Goal: Transaction & Acquisition: Subscribe to service/newsletter

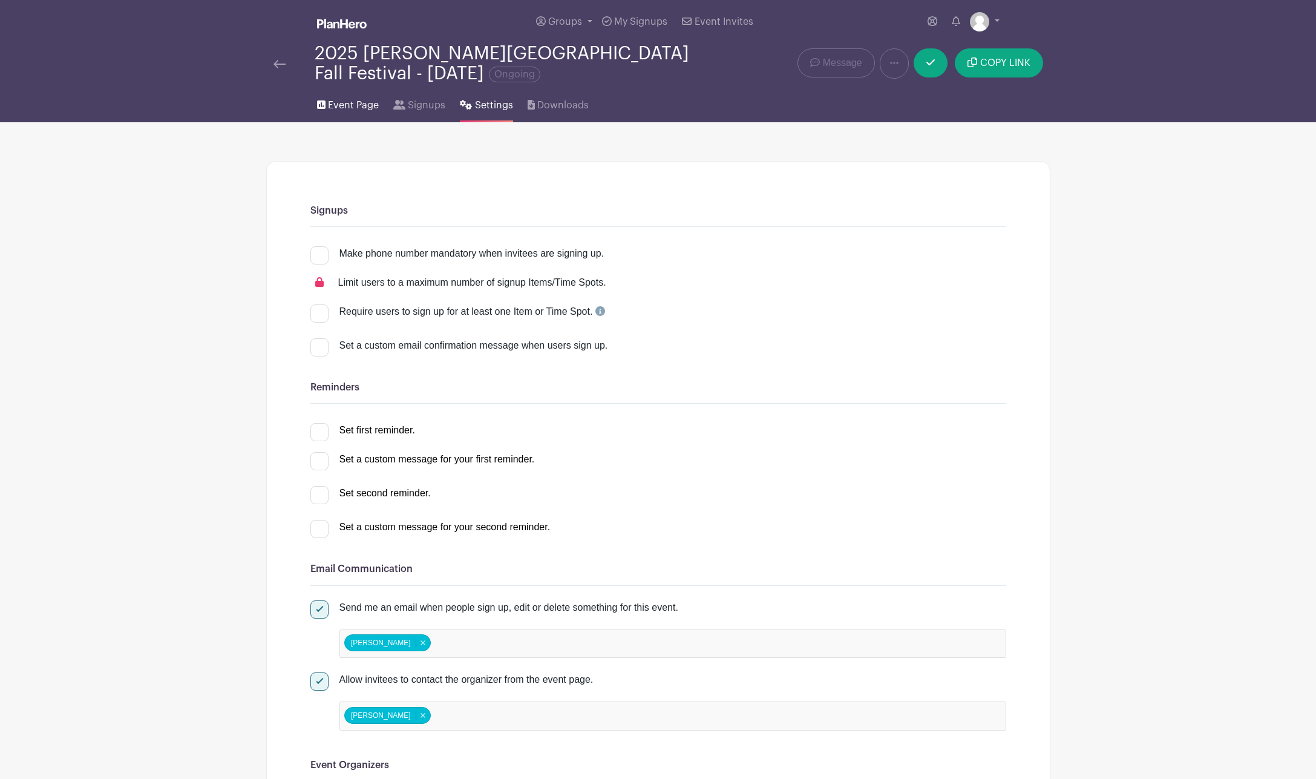
click at [336, 109] on span "Event Page" at bounding box center [353, 105] width 51 height 15
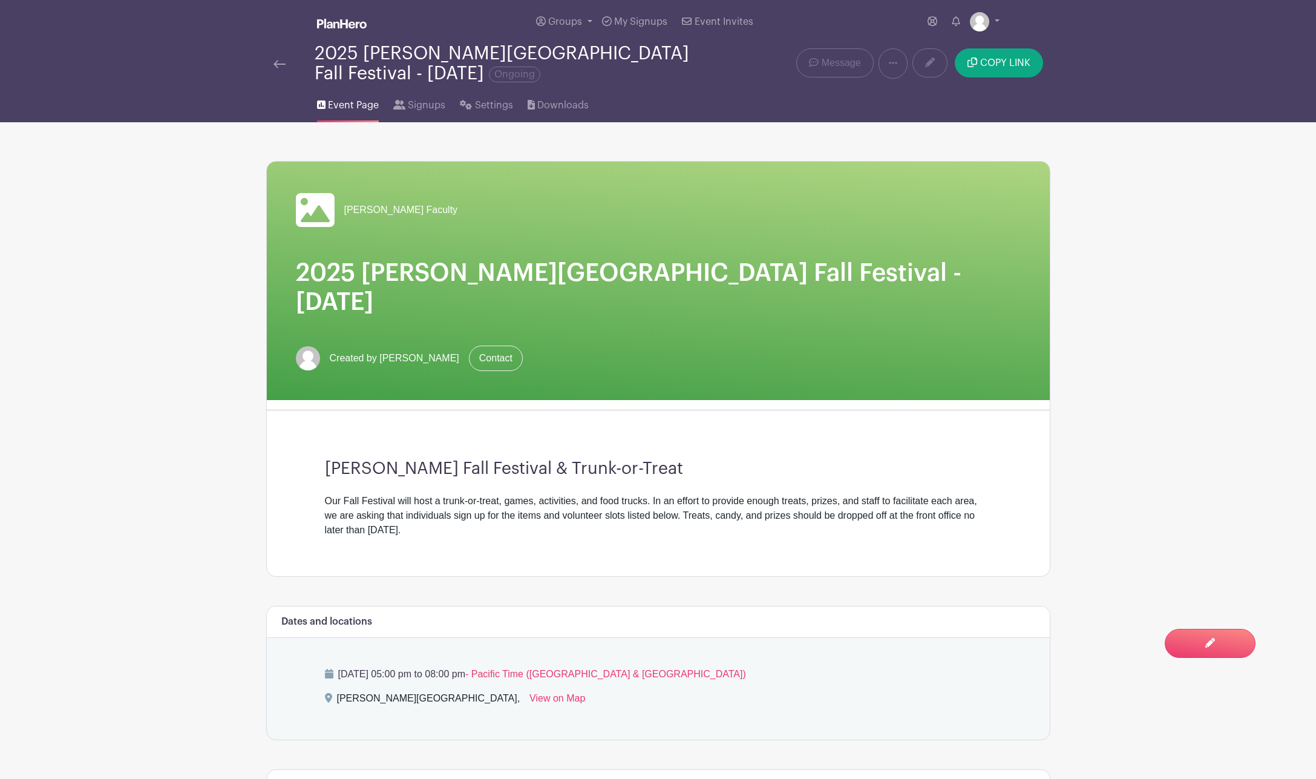
click at [329, 24] on img at bounding box center [342, 24] width 50 height 10
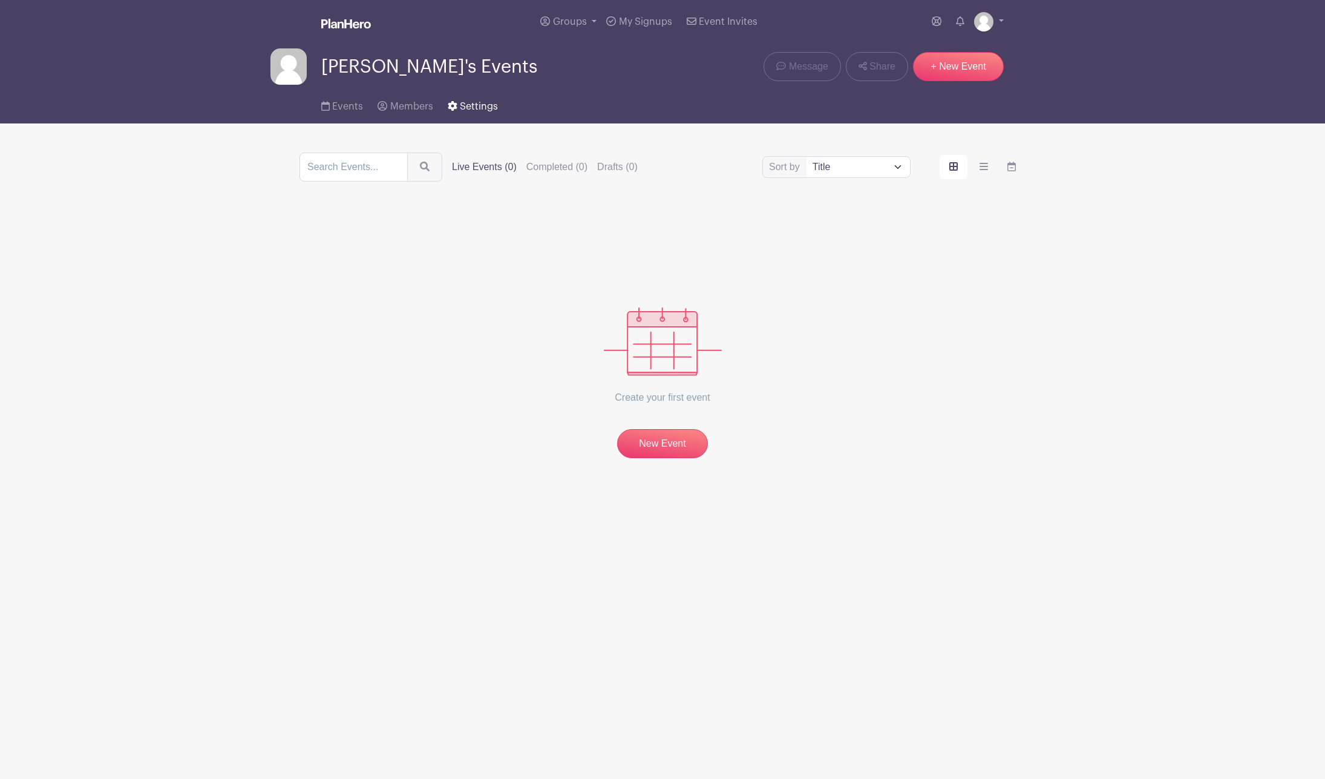
click at [475, 104] on span "Settings" at bounding box center [479, 107] width 38 height 10
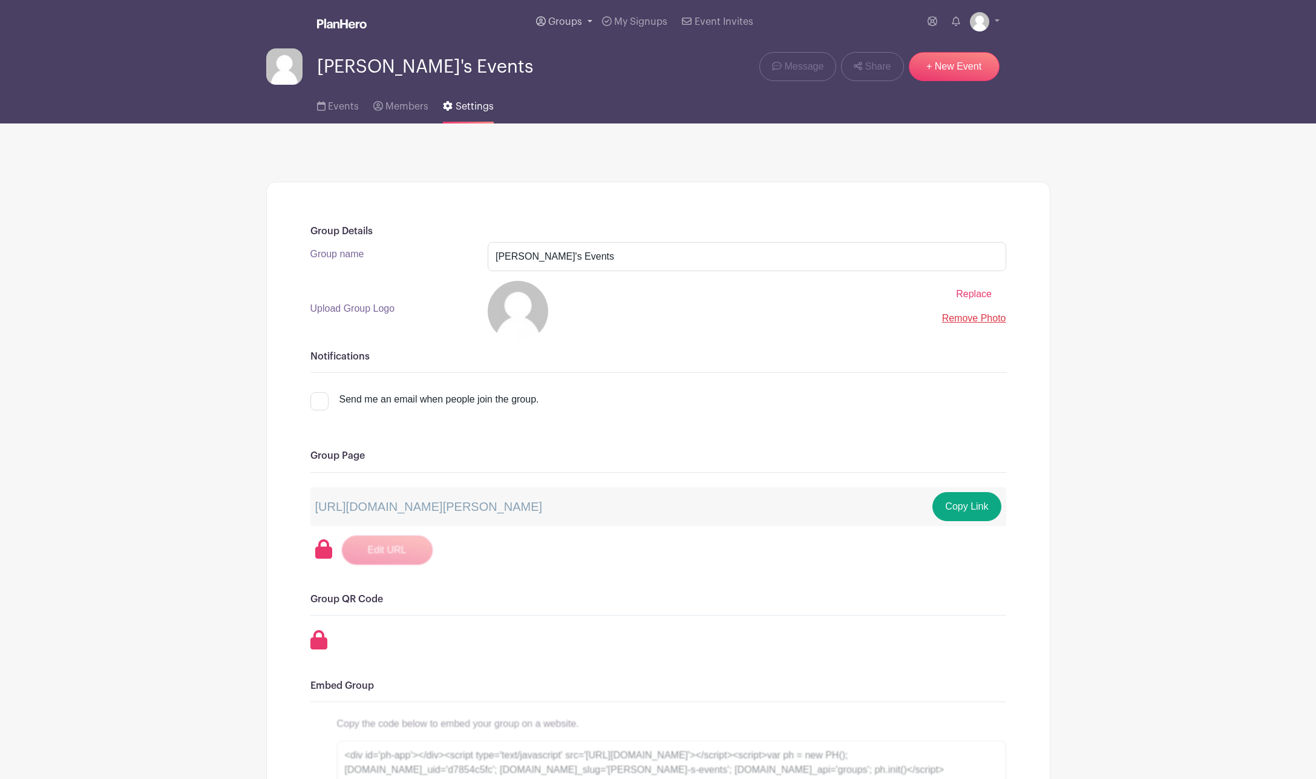
click at [580, 24] on span "Groups" at bounding box center [565, 22] width 34 height 10
click at [632, 18] on span "My Signups" at bounding box center [640, 22] width 53 height 10
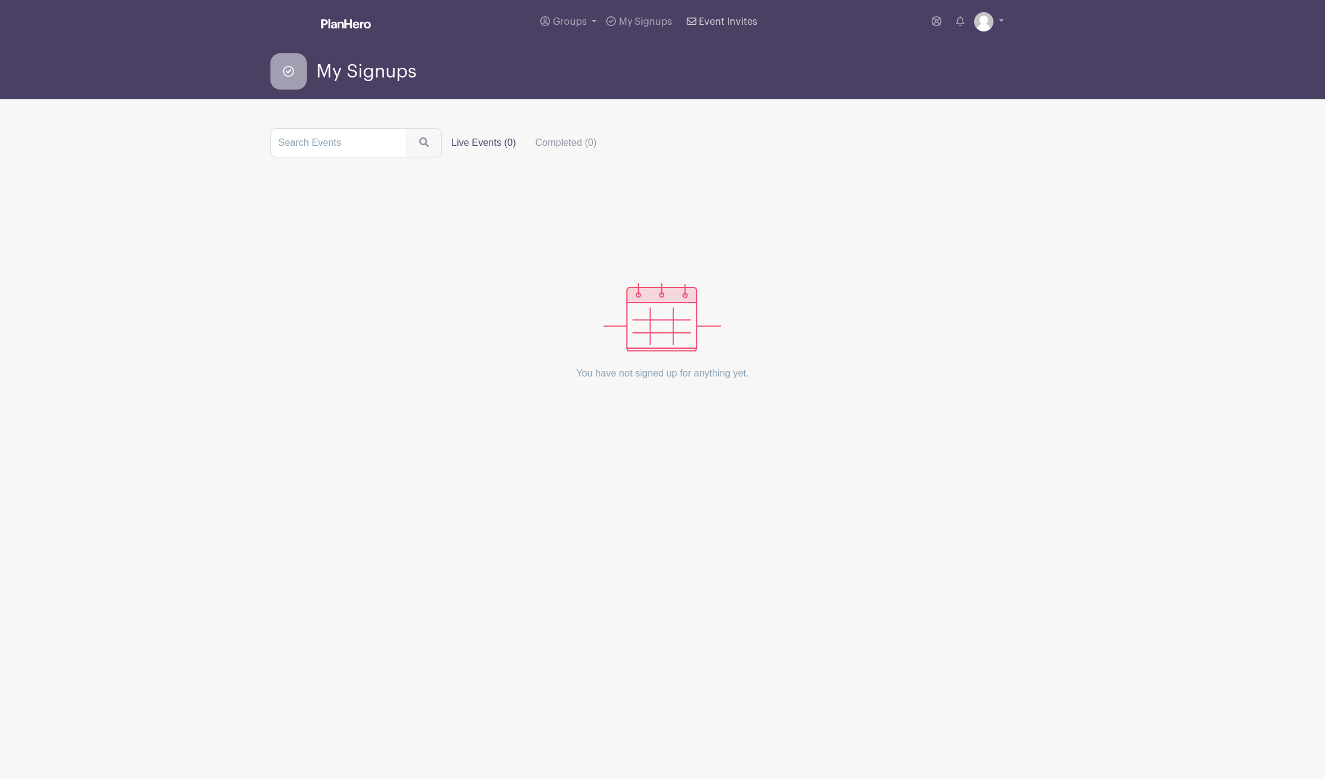
click at [704, 16] on link "Event Invites" at bounding box center [722, 22] width 80 height 44
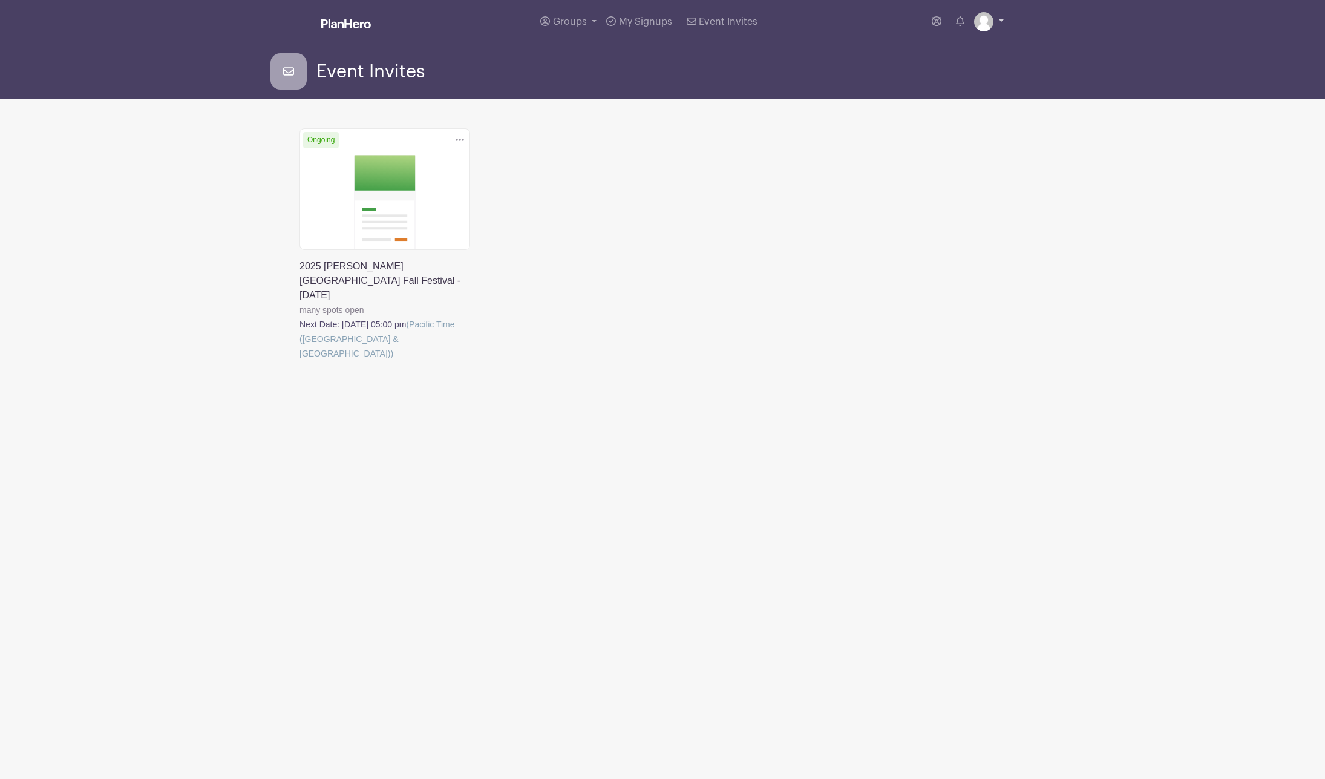
click at [998, 22] on link at bounding box center [989, 21] width 30 height 19
click at [951, 50] on link "My account" at bounding box center [956, 50] width 96 height 19
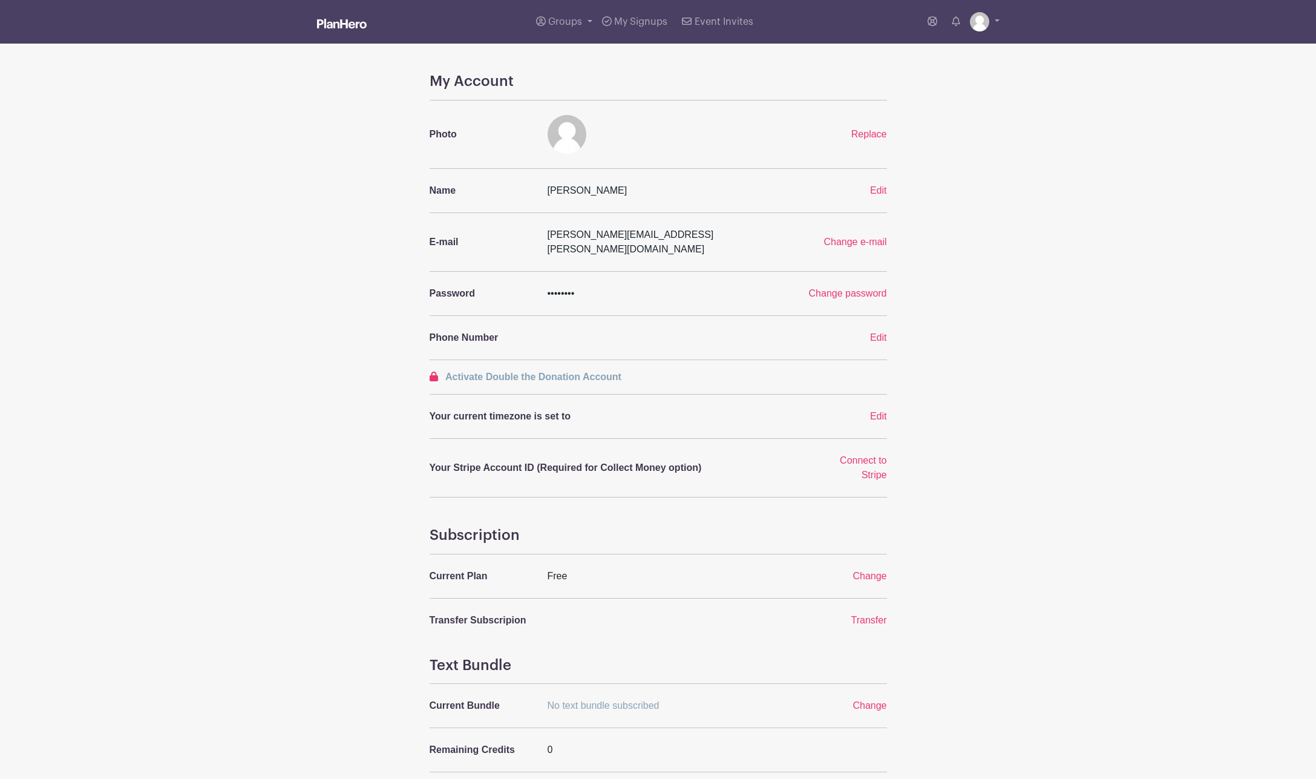
click at [341, 27] on img at bounding box center [342, 24] width 50 height 10
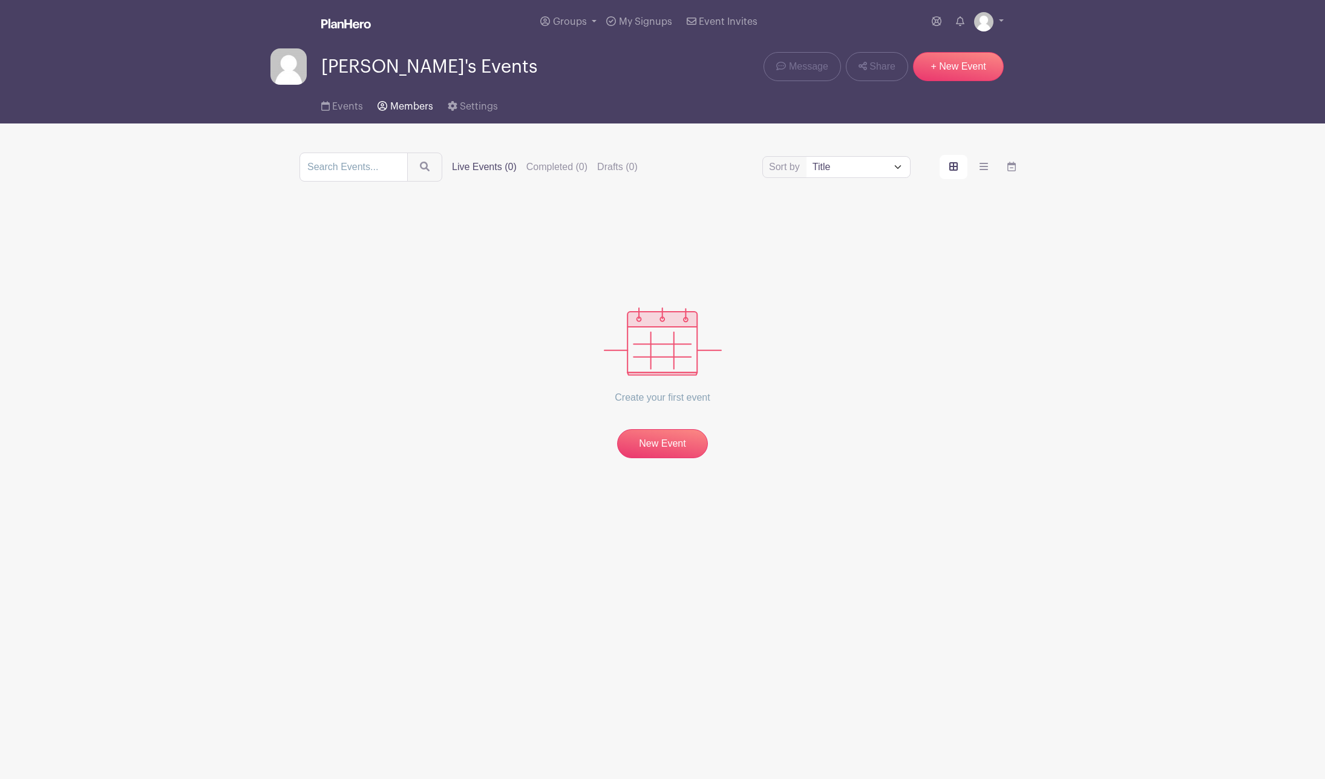
click at [410, 105] on span "Members" at bounding box center [411, 107] width 43 height 10
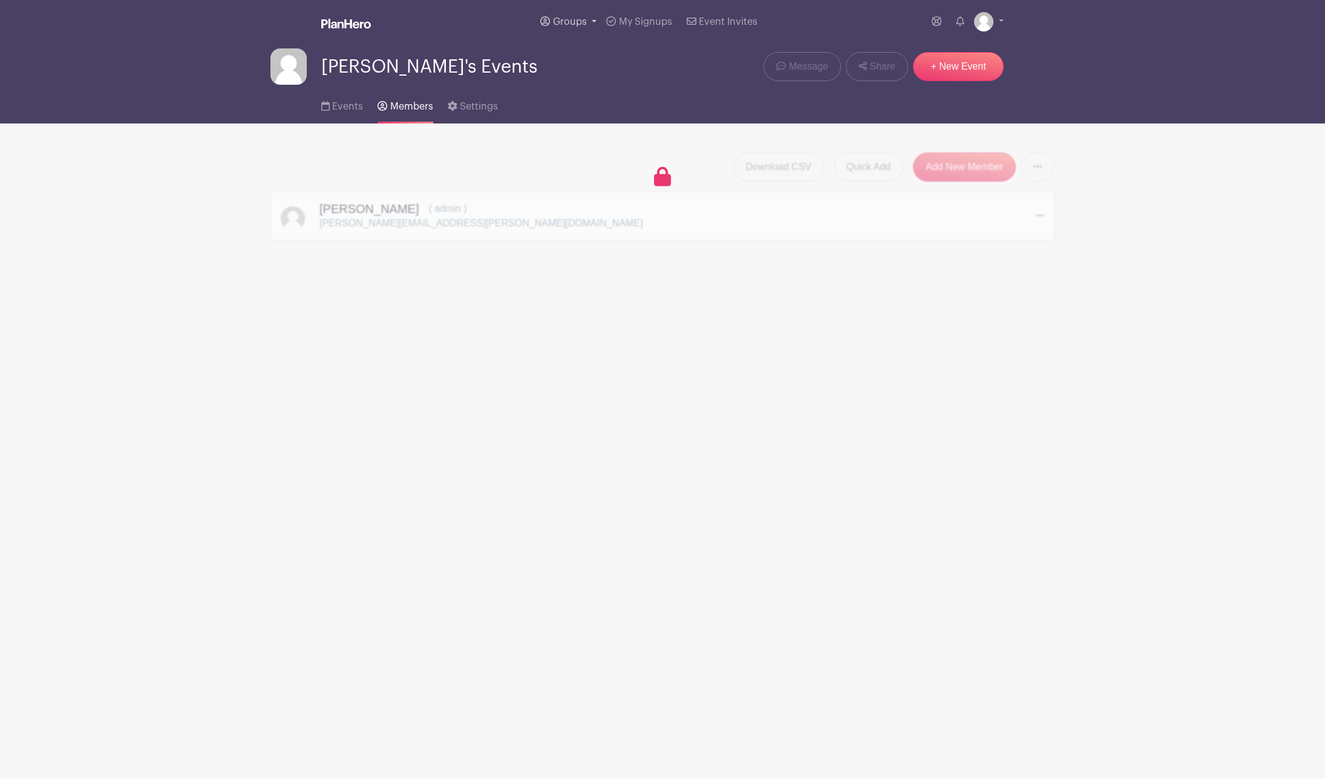
click at [568, 27] on link "Groups" at bounding box center [569, 22] width 66 height 44
click at [641, 25] on span "My Signups" at bounding box center [645, 22] width 53 height 10
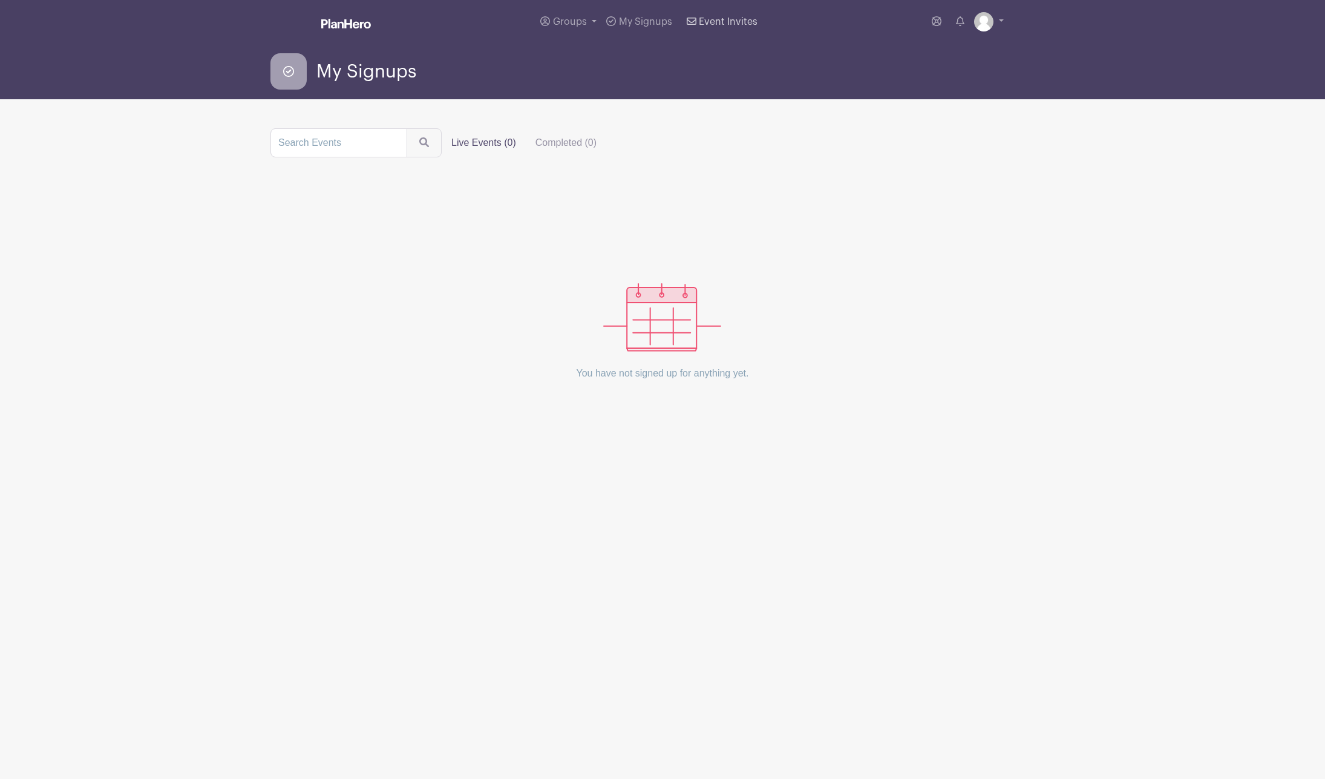
click at [704, 19] on span "Event Invites" at bounding box center [728, 22] width 59 height 10
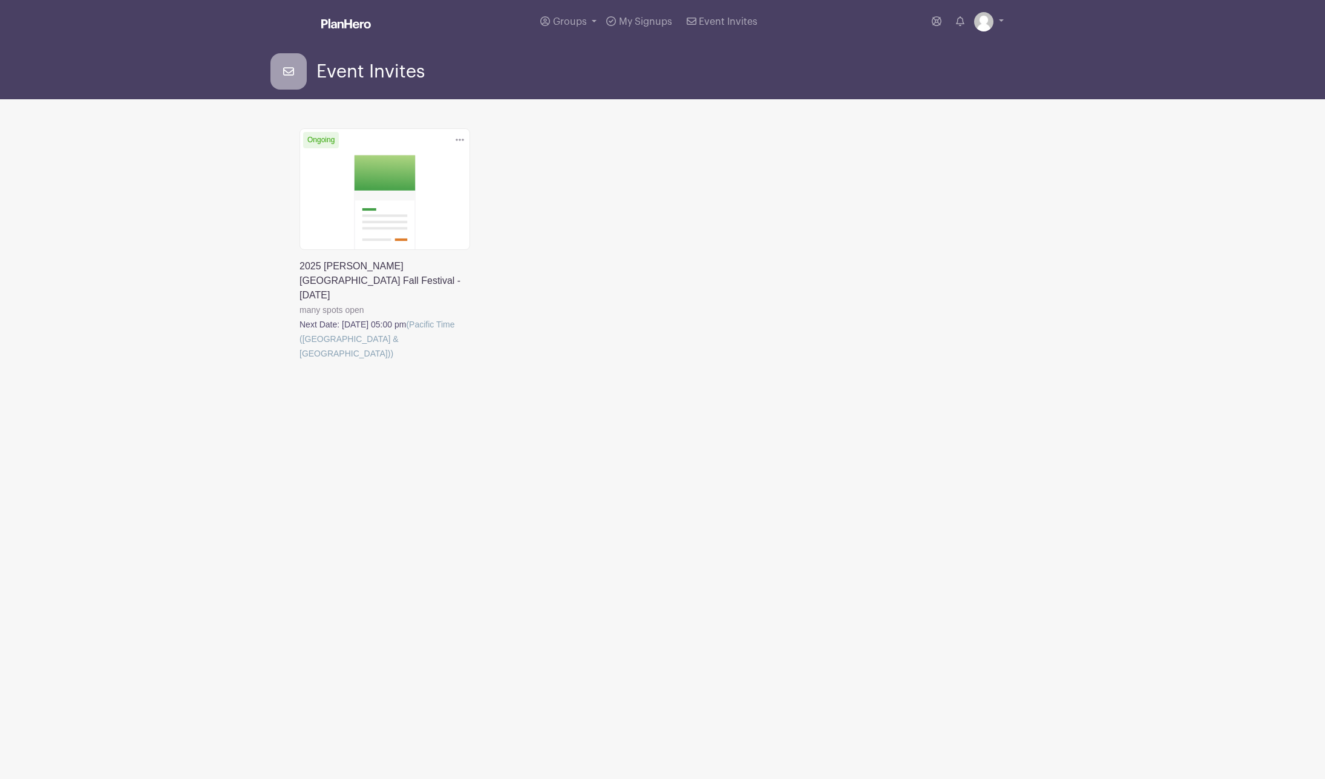
click at [369, 32] on link at bounding box center [346, 24] width 50 height 21
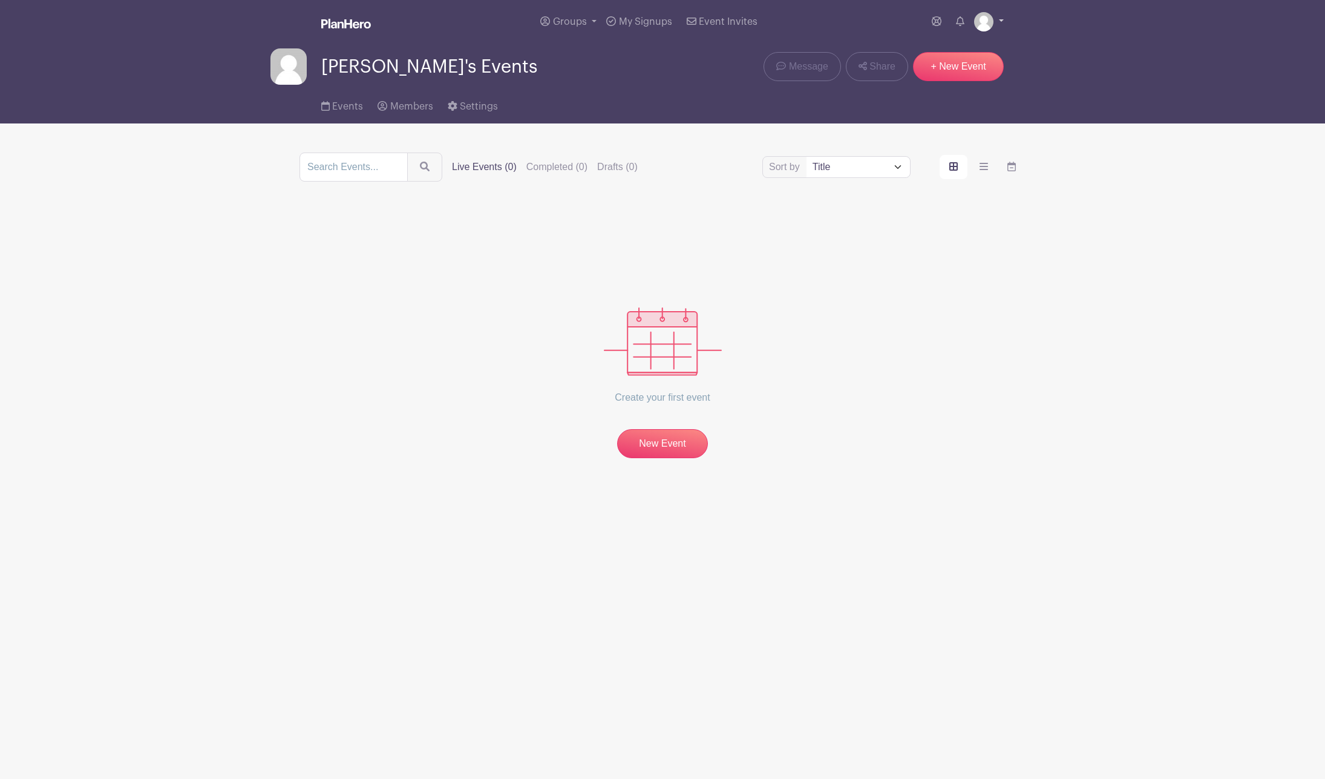
click at [985, 22] on img at bounding box center [983, 21] width 19 height 19
click at [974, 57] on link "My account" at bounding box center [956, 50] width 96 height 19
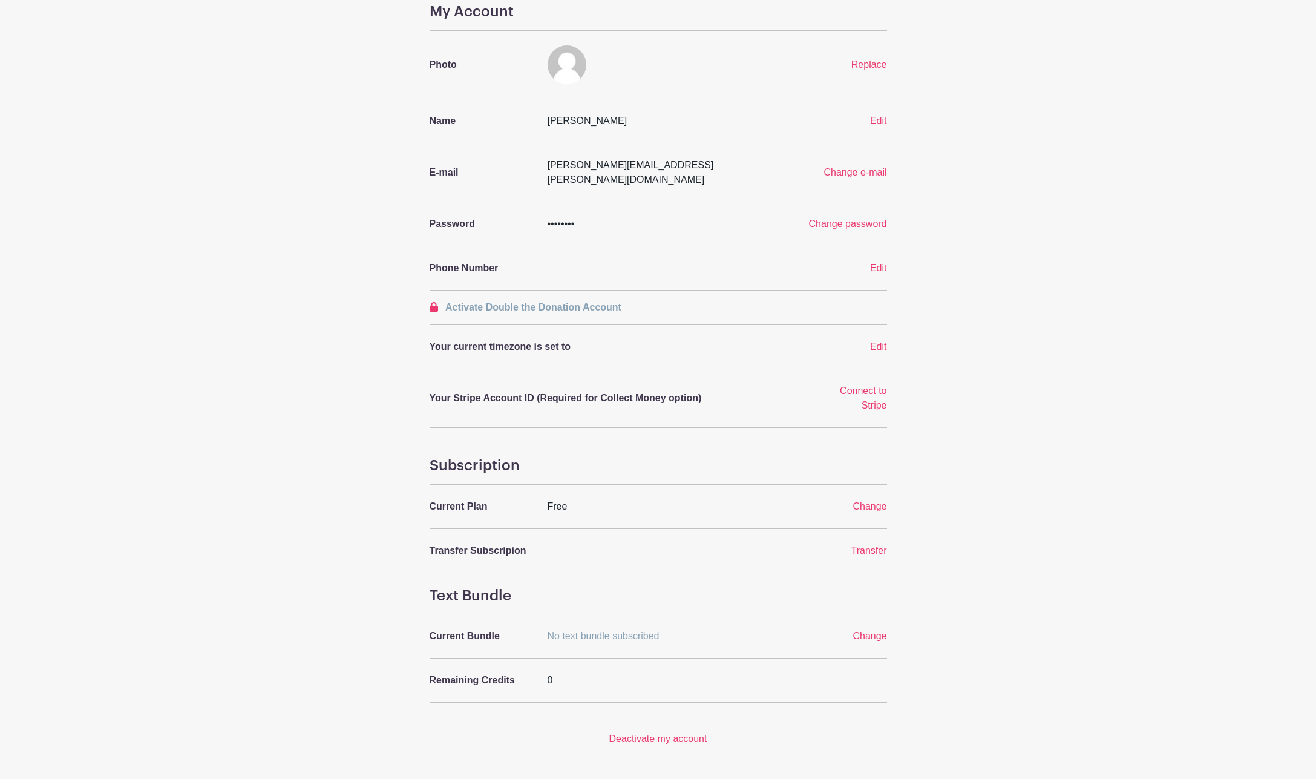
scroll to position [71, 0]
click at [876, 499] on span "Change" at bounding box center [870, 504] width 34 height 10
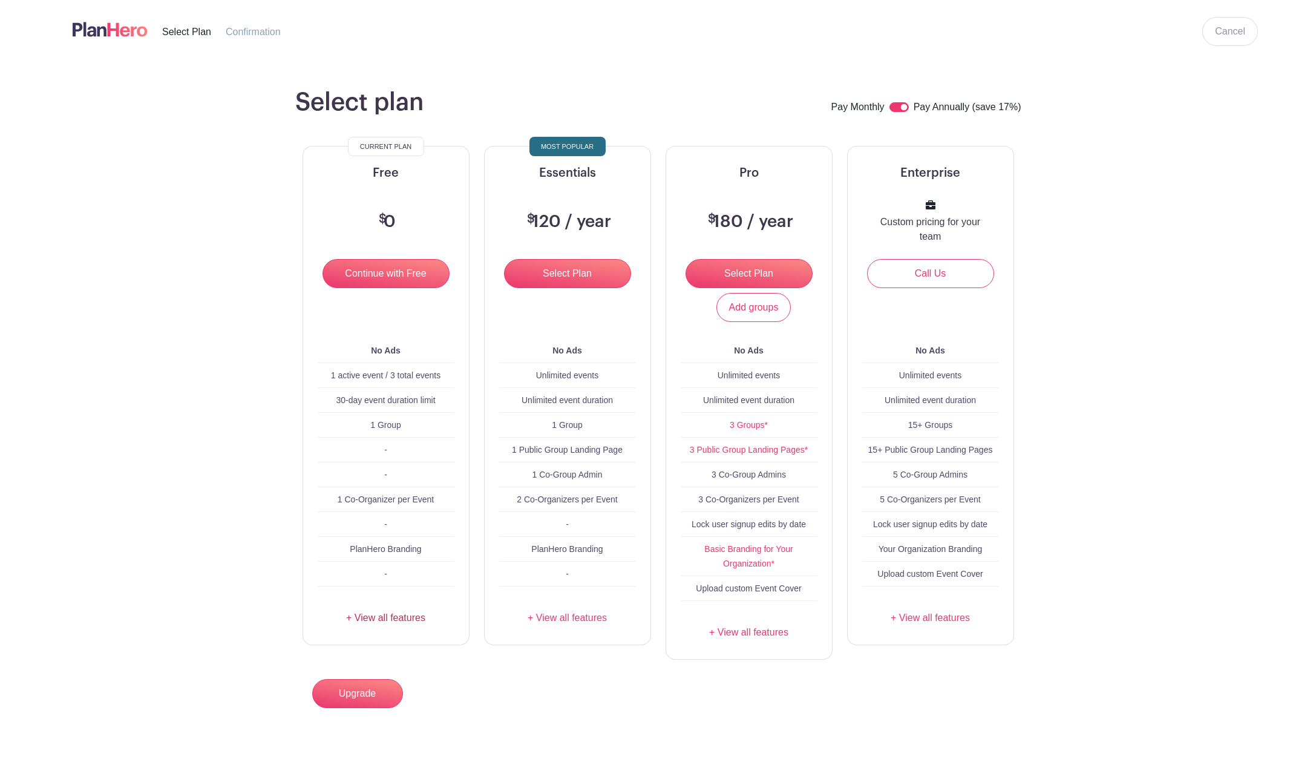
click at [407, 623] on link "+ View all features" at bounding box center [386, 618] width 137 height 15
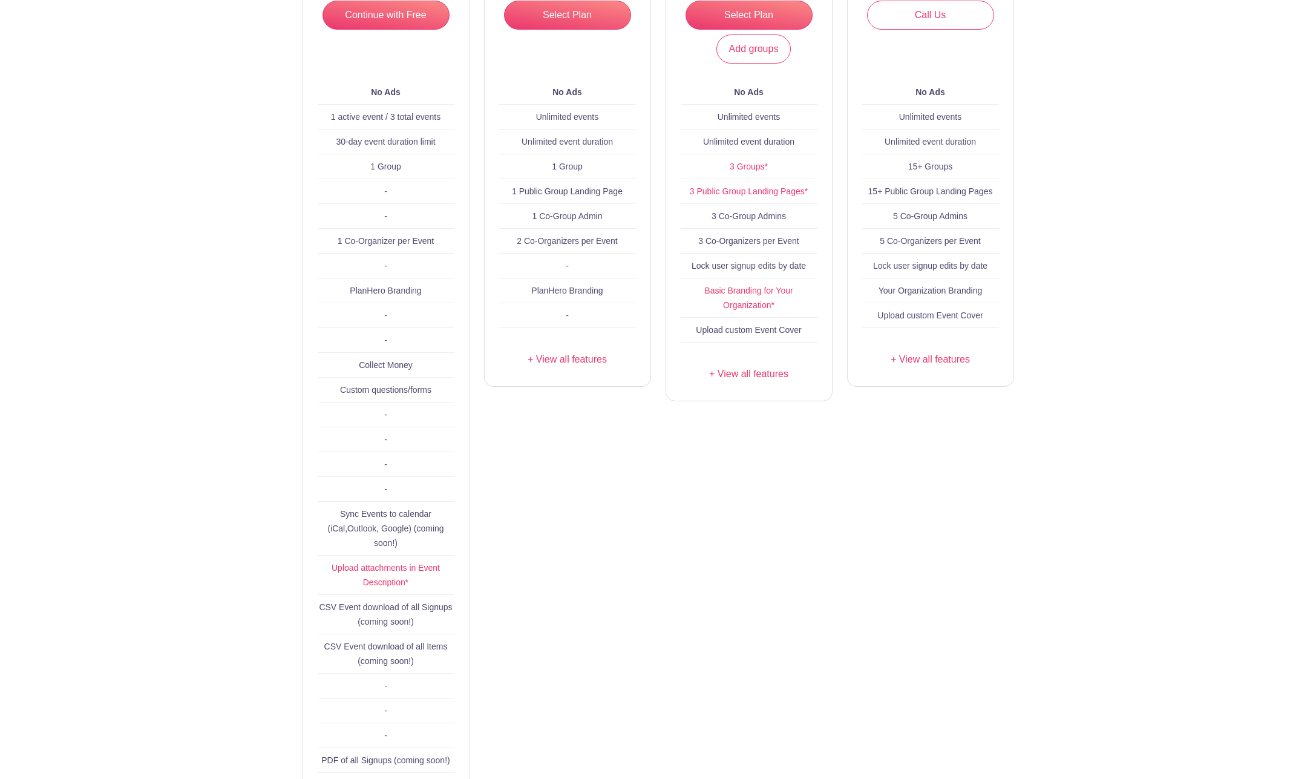
scroll to position [259, 0]
click at [589, 359] on link "+ View all features" at bounding box center [567, 359] width 137 height 15
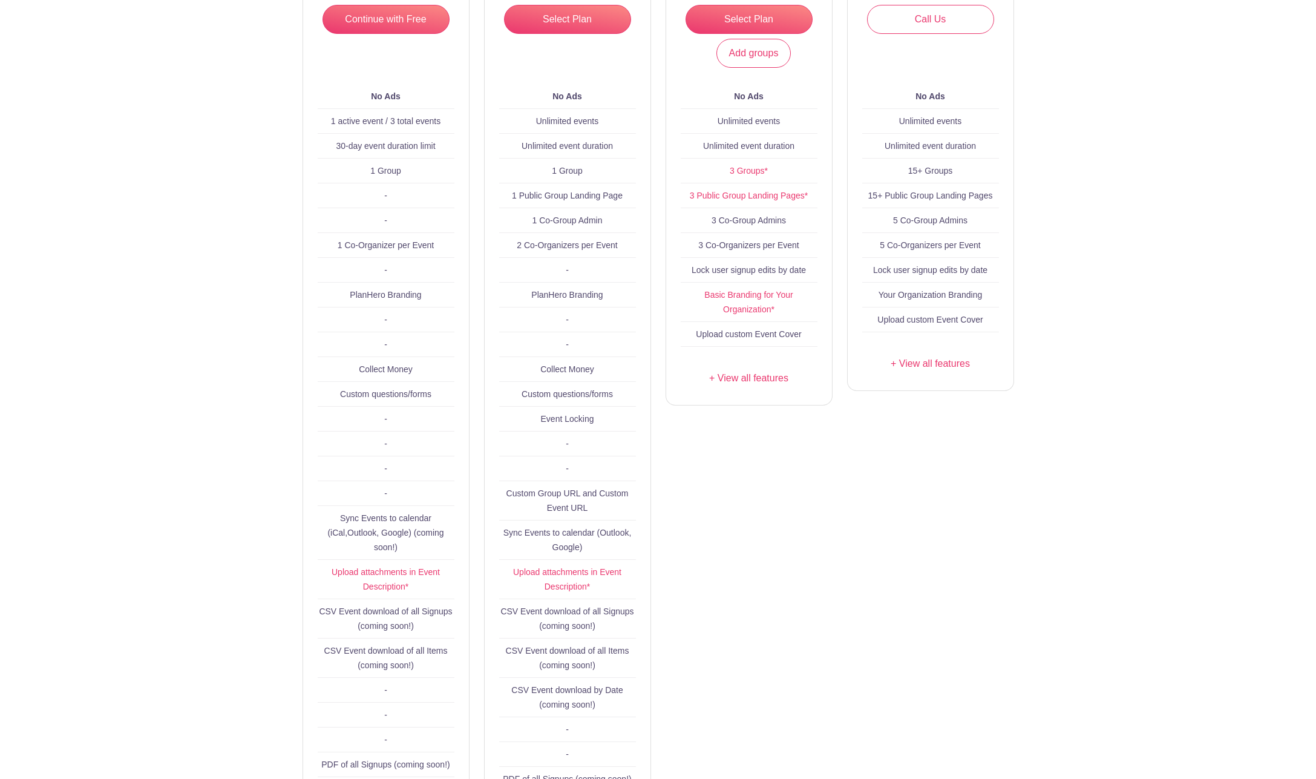
scroll to position [0, 0]
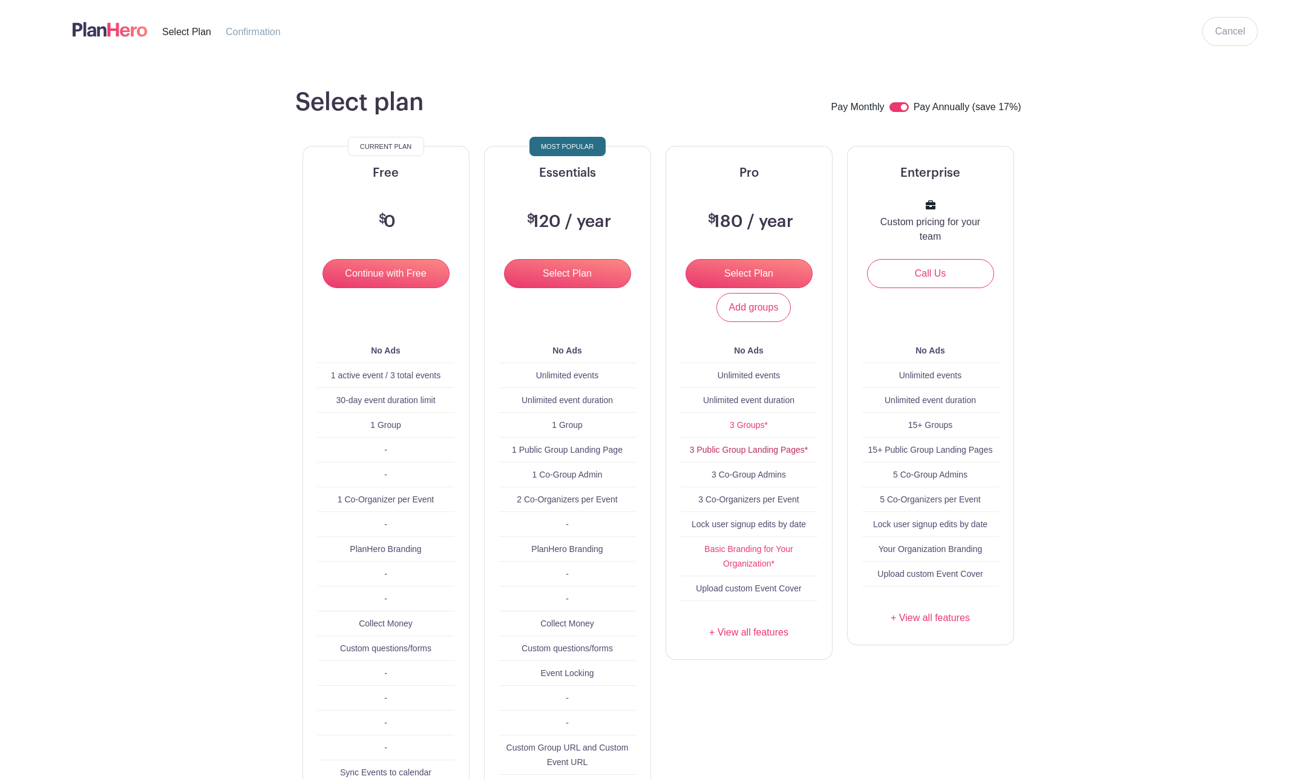
click at [711, 453] on link "3 Public Group Landing Pages*" at bounding box center [749, 450] width 118 height 10
click at [114, 33] on img at bounding box center [110, 29] width 75 height 20
click at [191, 33] on span "Select Plan" at bounding box center [186, 32] width 49 height 10
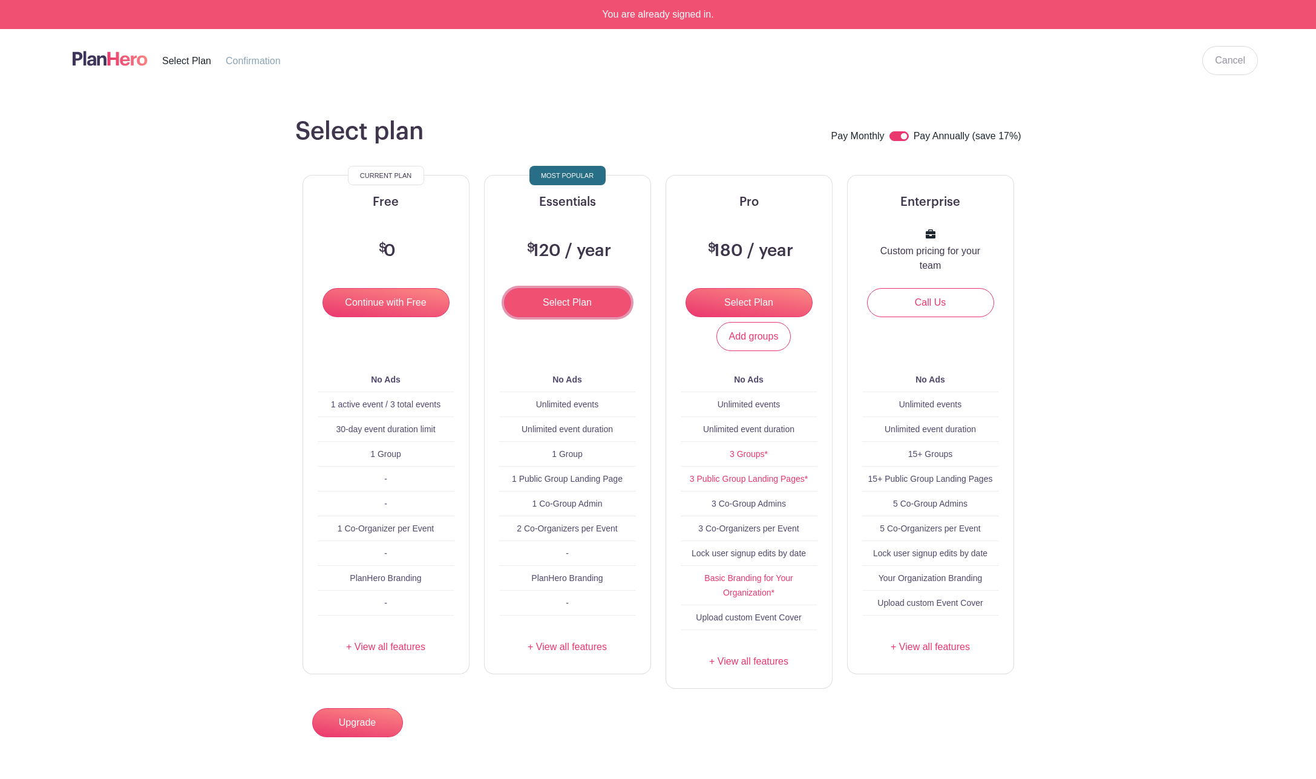
click at [552, 309] on input "Select Plan" at bounding box center [567, 302] width 127 height 29
